Goal: Task Accomplishment & Management: Use online tool/utility

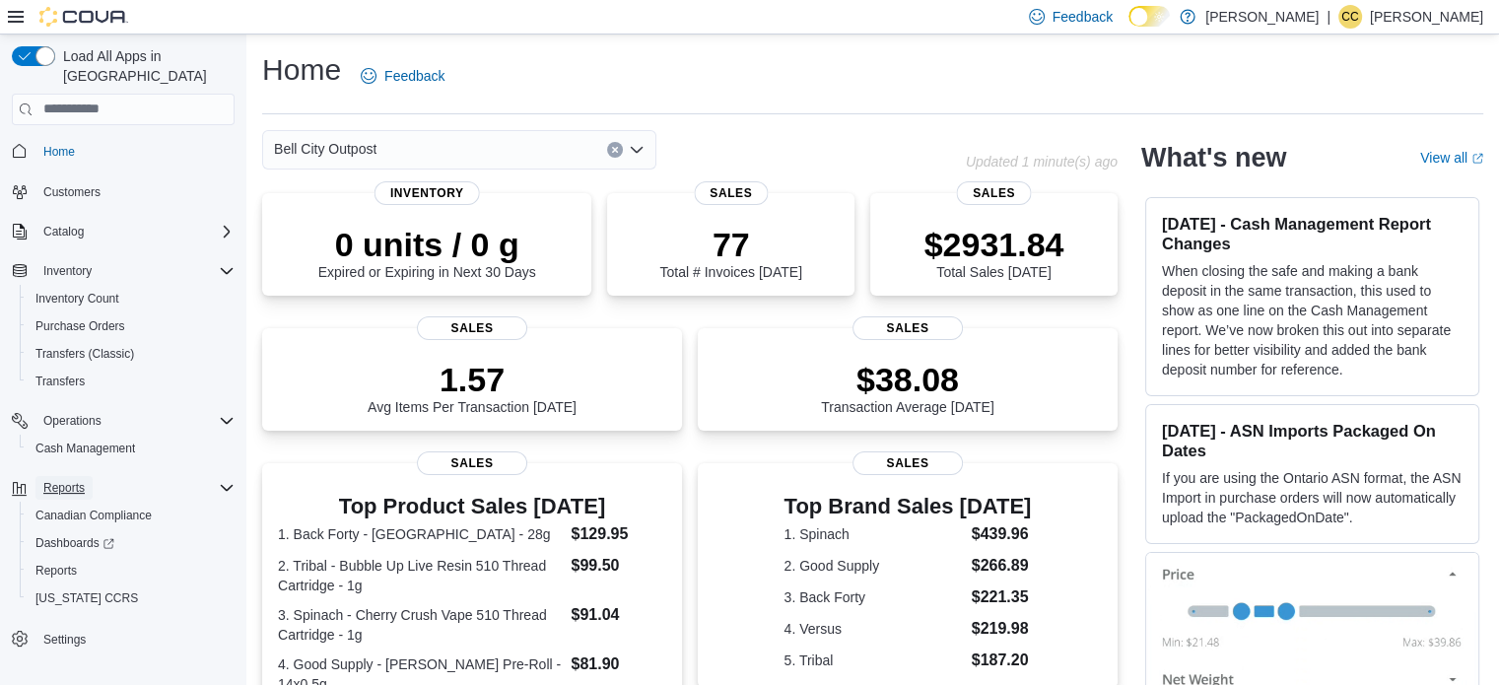
click at [71, 480] on span "Reports" at bounding box center [63, 488] width 41 height 16
click at [70, 480] on span "Reports" at bounding box center [63, 488] width 41 height 16
click at [68, 563] on span "Reports" at bounding box center [55, 571] width 41 height 16
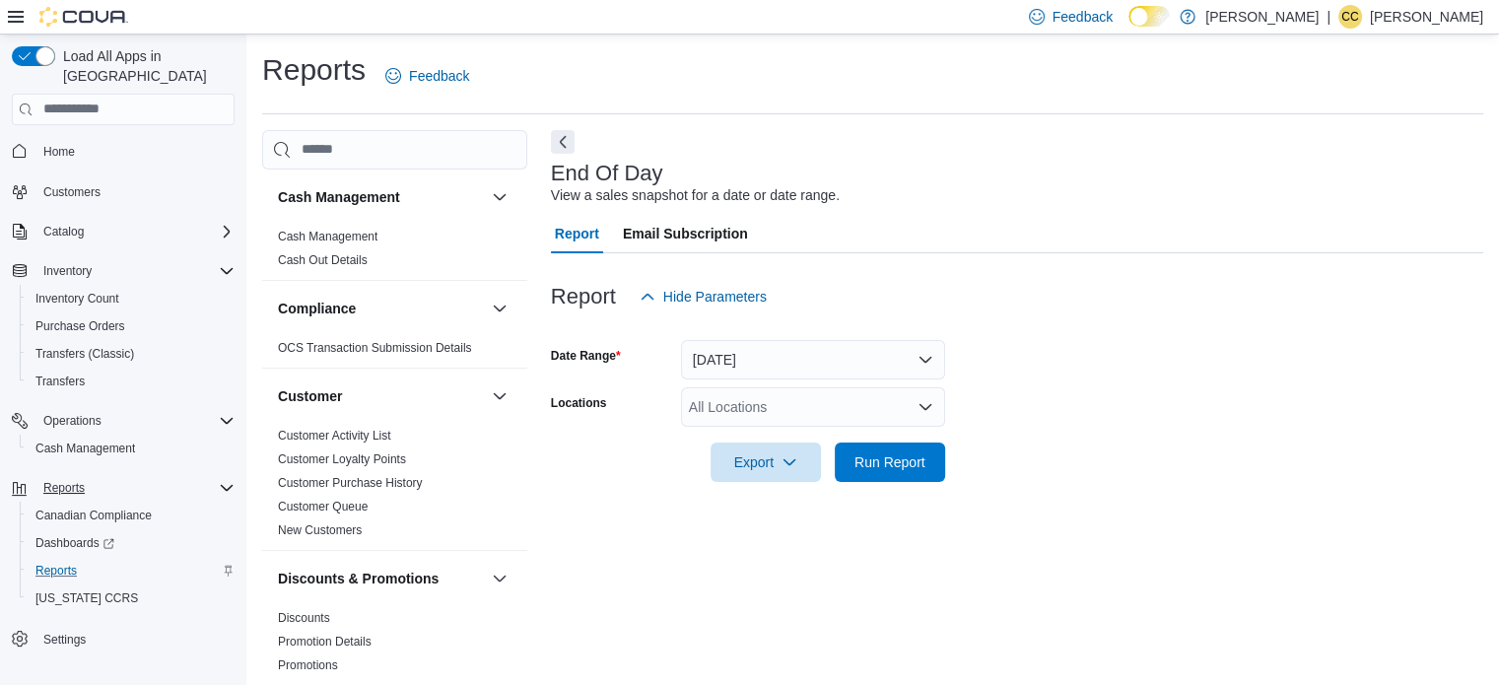
scroll to position [13, 0]
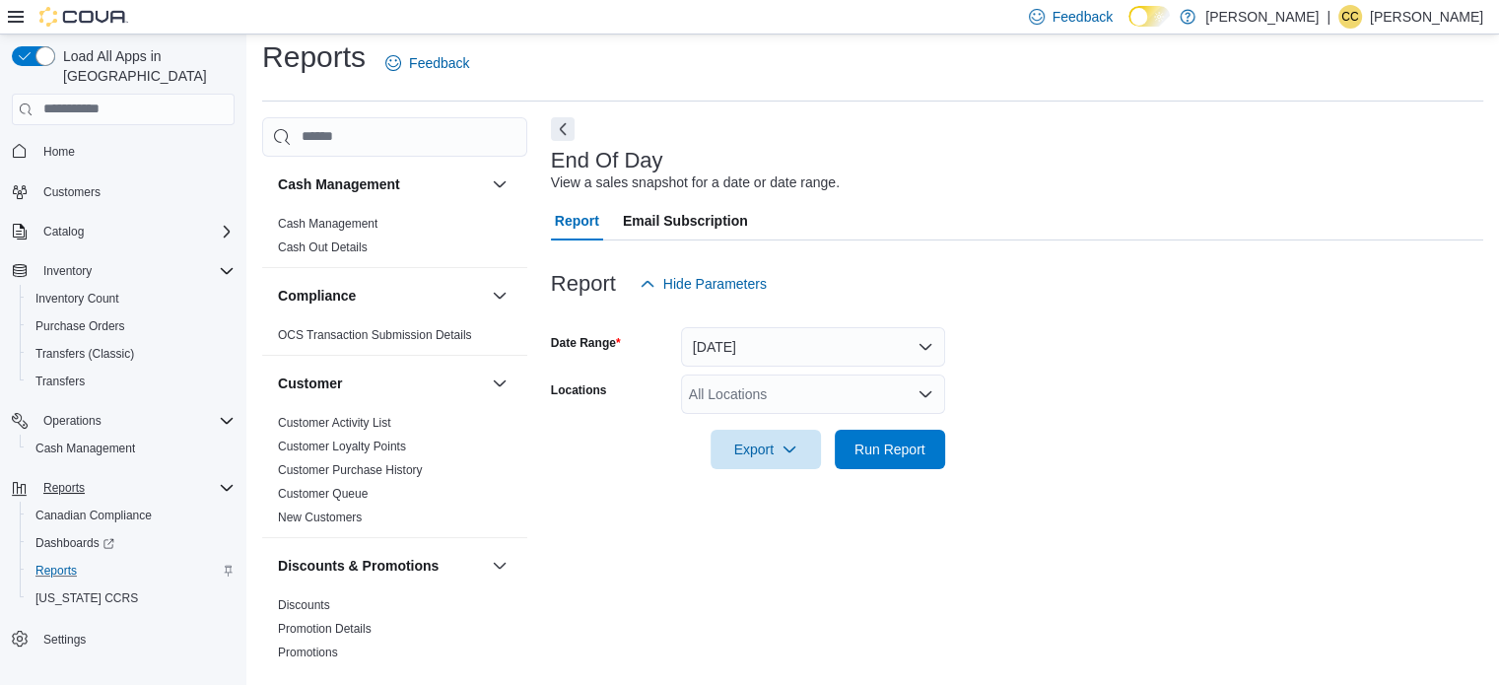
click at [726, 390] on div "All Locations" at bounding box center [813, 393] width 264 height 39
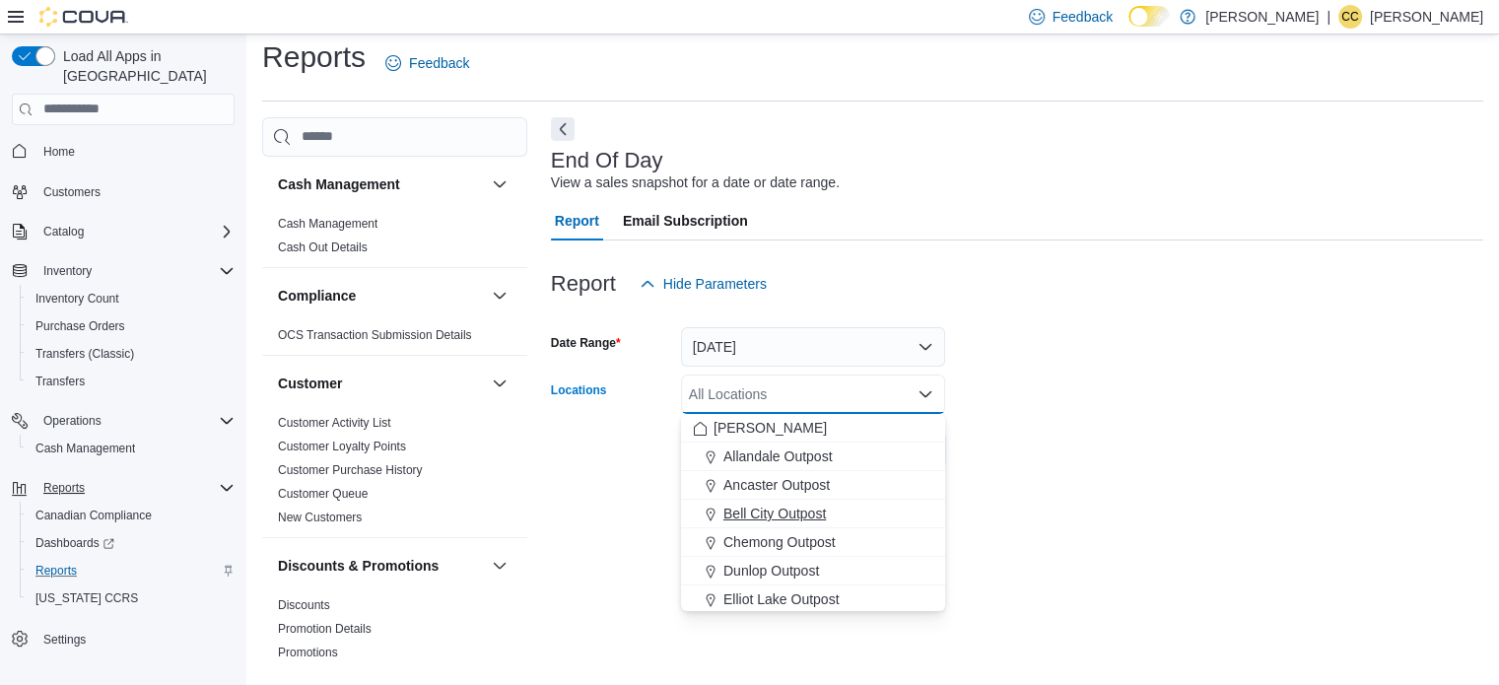
click at [729, 507] on span "Bell City Outpost" at bounding box center [774, 514] width 102 height 20
click at [1080, 409] on form "Date Range [DATE] Locations [GEOGRAPHIC_DATA] Outpost Combo box. Selected. Bell…" at bounding box center [1017, 387] width 932 height 166
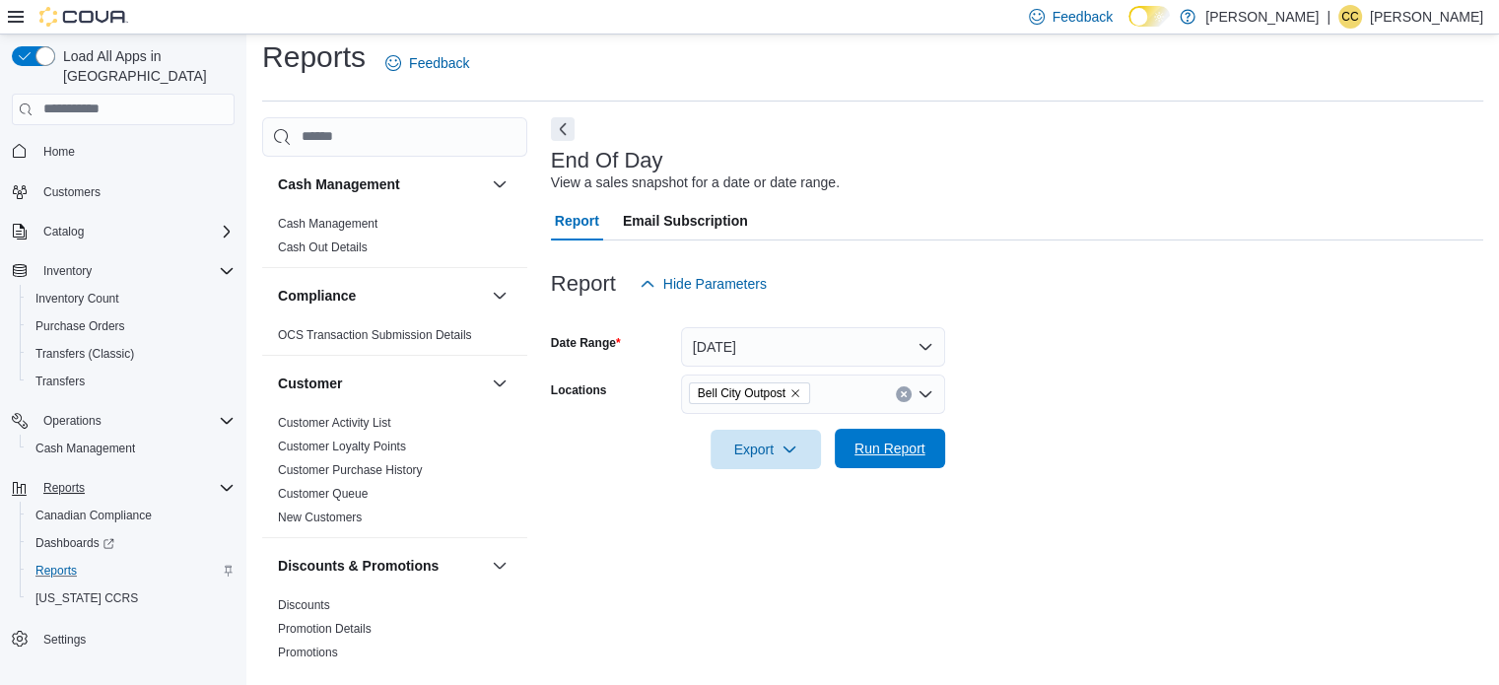
click at [883, 454] on span "Run Report" at bounding box center [889, 449] width 71 height 20
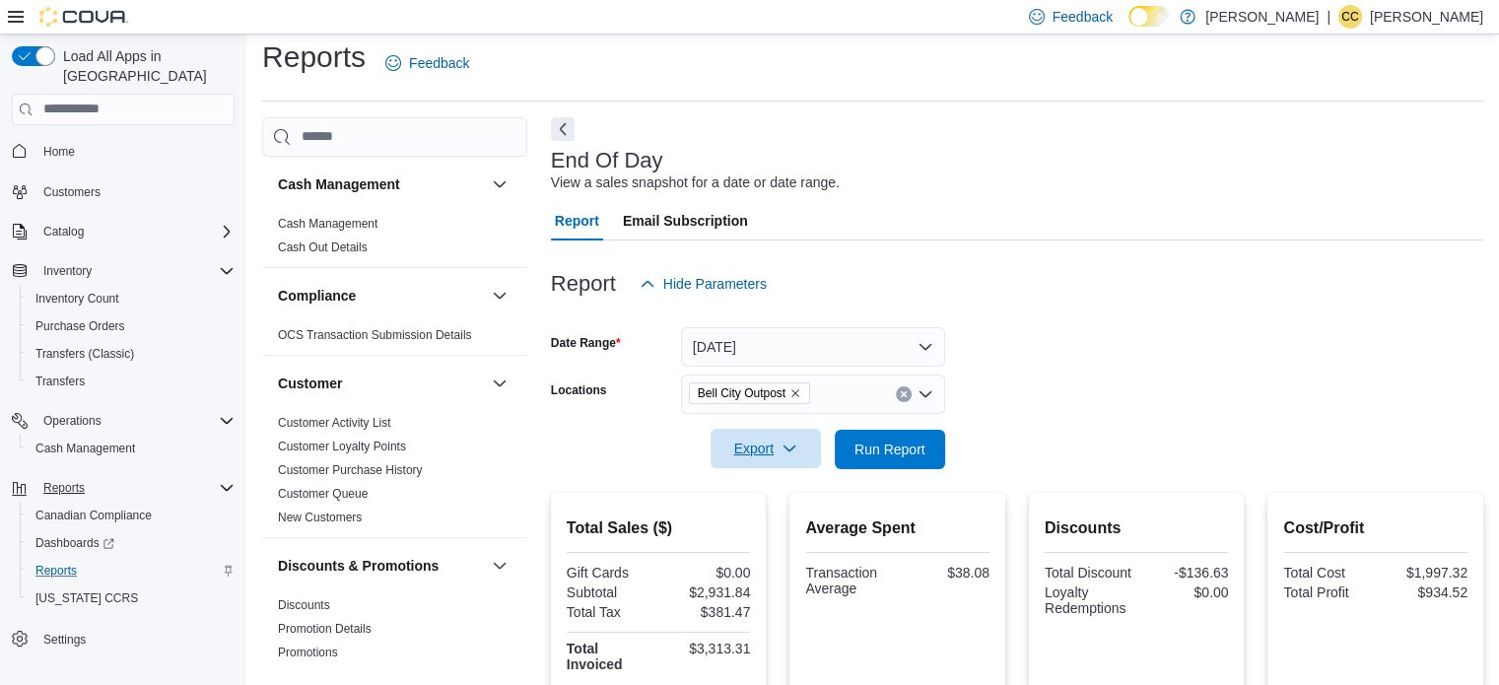
click at [778, 441] on span "Export" at bounding box center [765, 448] width 87 height 39
click at [789, 524] on span "Export to Pdf" at bounding box center [768, 528] width 89 height 16
